Goal: Check status: Check status

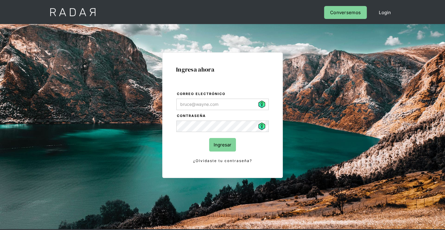
type input "[PERSON_NAME][EMAIL_ADDRESS][PERSON_NAME][DOMAIN_NAME]"
click at [218, 148] on input "Ingresar" at bounding box center [222, 145] width 27 height 14
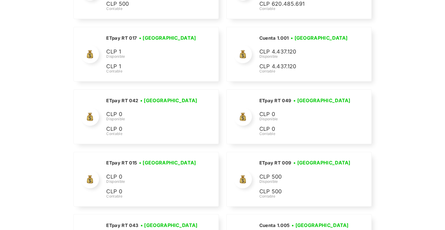
scroll to position [1540, 0]
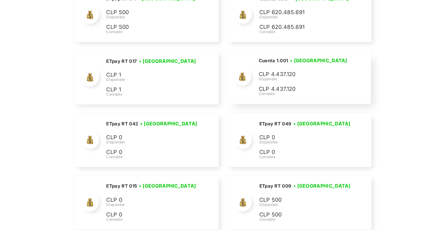
click at [290, 70] on p "CLP 4.437.120" at bounding box center [304, 74] width 90 height 9
click at [299, 50] on div "Cuenta 1.001 • Conectada • Desconectada CLP 4.437.120 Disponible CLP 4.437.120 …" at bounding box center [298, 77] width 144 height 54
click at [302, 57] on h3 "• Conectada" at bounding box center [318, 60] width 57 height 7
click at [249, 72] on div at bounding box center [242, 77] width 18 height 18
click at [270, 86] on div "Cuenta 1.001 • Conectada • Desconectada CLP 4.437.120 Disponible CLP 4.437.120 …" at bounding box center [304, 77] width 91 height 40
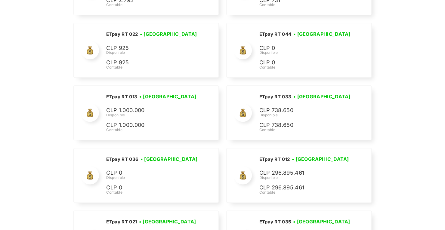
scroll to position [0, 0]
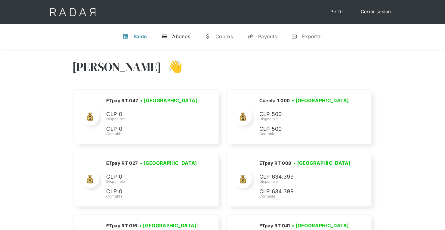
click at [169, 34] on link "t Abonos" at bounding box center [175, 37] width 39 height 16
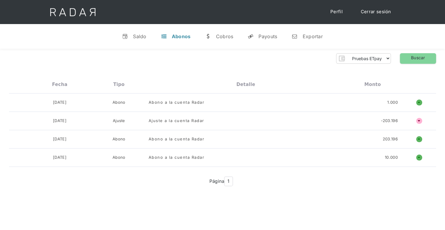
click at [370, 11] on link "Cerrar sesión" at bounding box center [376, 12] width 42 height 12
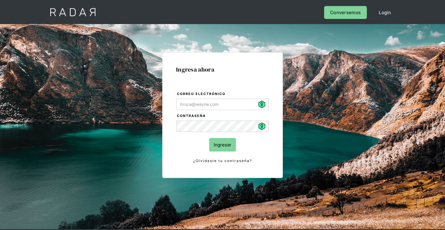
type input "[PERSON_NAME][EMAIL_ADDRESS][PERSON_NAME][DOMAIN_NAME]"
click at [225, 148] on input "Ingresar" at bounding box center [222, 145] width 27 height 14
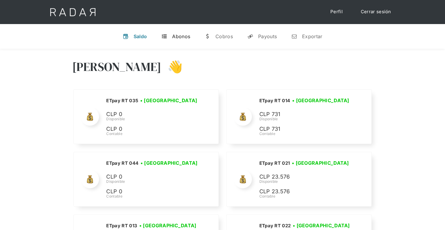
click at [179, 34] on div "Abonos" at bounding box center [181, 36] width 18 height 6
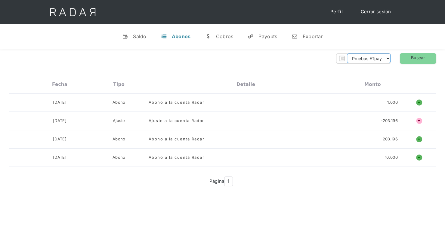
click at [365, 56] on select "Pruebas ETpay Cuenta 1.000 Cuenta 1.001 Cuenta 1.002 Cuenta 1.003 Cuenta 1.004 …" at bounding box center [369, 59] width 44 height 10
select select "etpay-cuenta-1001"
click at [347, 54] on select "Pruebas ETpay Cuenta 1.000 Cuenta 1.001 Cuenta 1.002 Cuenta 1.003 Cuenta 1.004 …" at bounding box center [369, 59] width 44 height 10
click at [406, 57] on link "Buscar" at bounding box center [418, 58] width 36 height 11
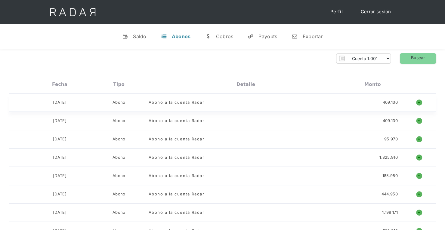
click at [419, 102] on h1 "o" at bounding box center [419, 103] width 6 height 6
click at [169, 106] on div "03-09-2025 Abono Abono a la cuenta Radar 409.130 o ñ" at bounding box center [222, 103] width 427 height 18
click at [172, 102] on div "Abono a la cuenta Radar" at bounding box center [177, 103] width 56 height 6
click at [420, 122] on h1 "o" at bounding box center [419, 121] width 6 height 6
